Goal: Navigation & Orientation: Find specific page/section

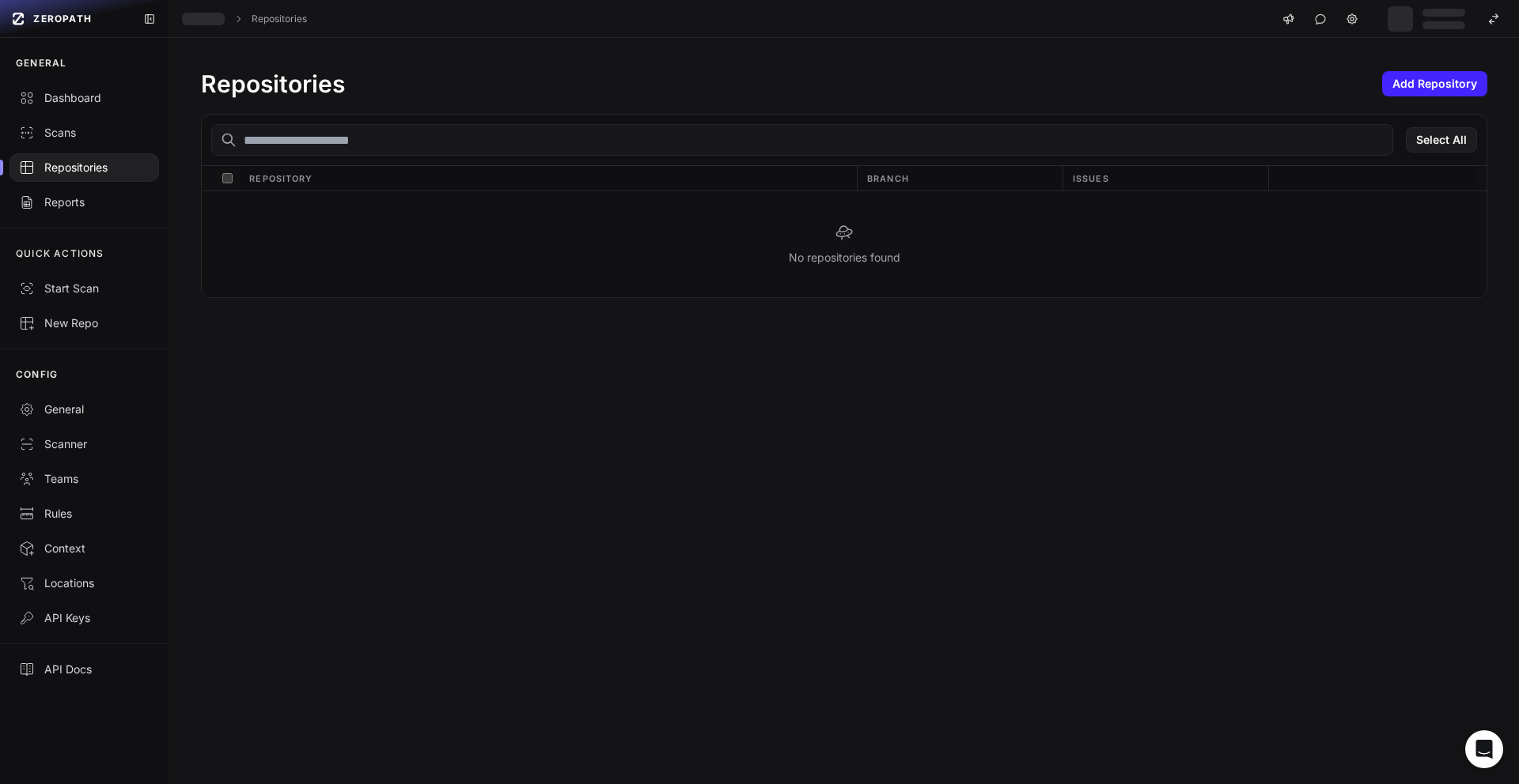
click at [86, 167] on div "Repositories" at bounding box center [84, 168] width 131 height 16
